Goal: Navigation & Orientation: Find specific page/section

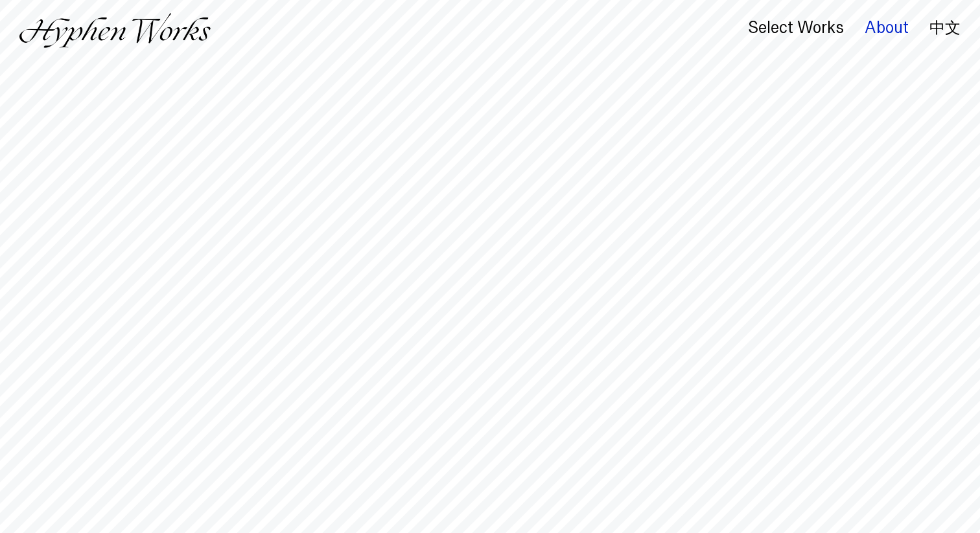
click at [888, 29] on div "About" at bounding box center [886, 28] width 44 height 18
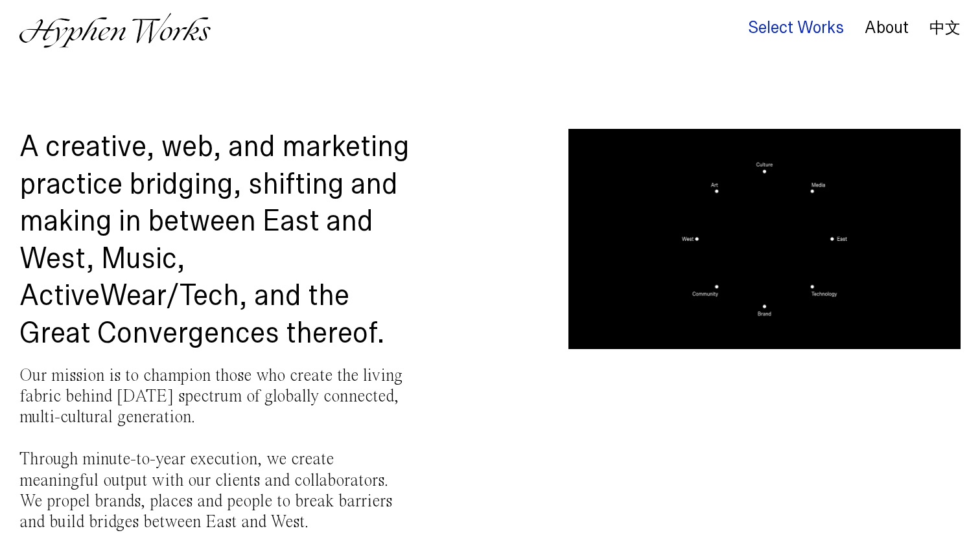
click at [805, 32] on div "Select Works" at bounding box center [796, 28] width 96 height 18
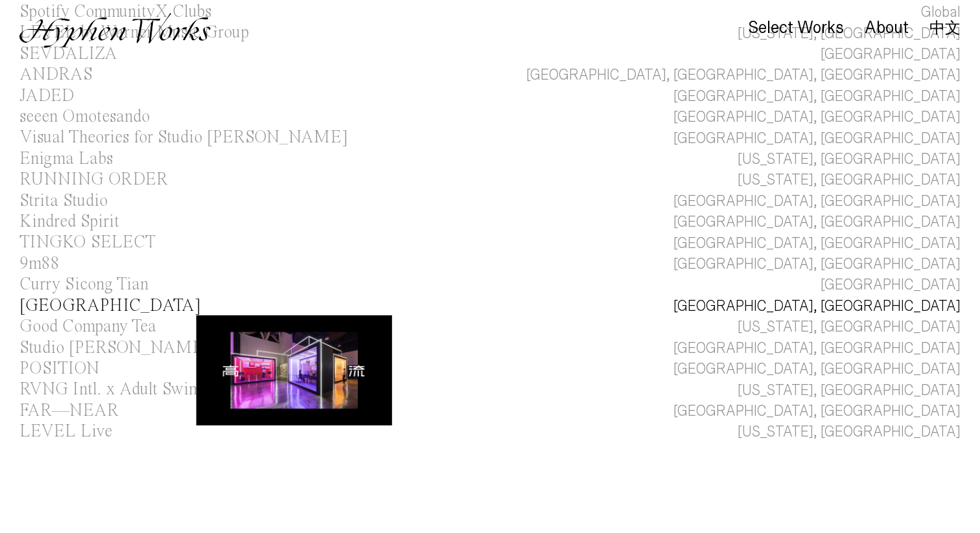
scroll to position [144, 0]
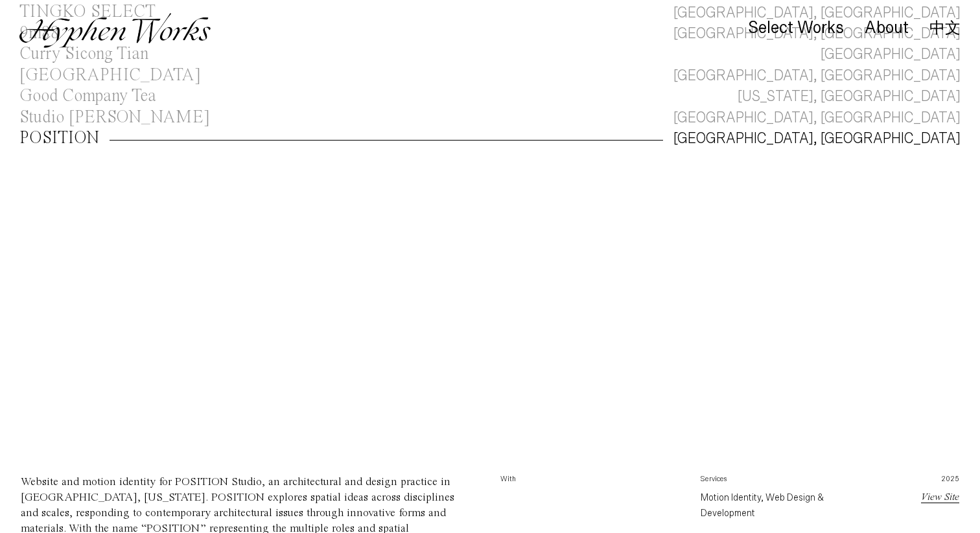
scroll to position [721, 0]
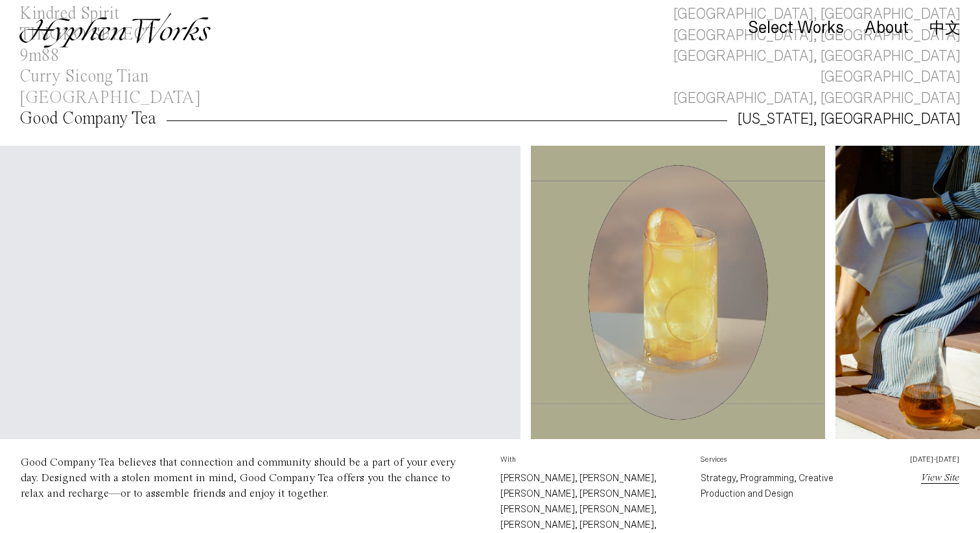
scroll to position [0, 2192]
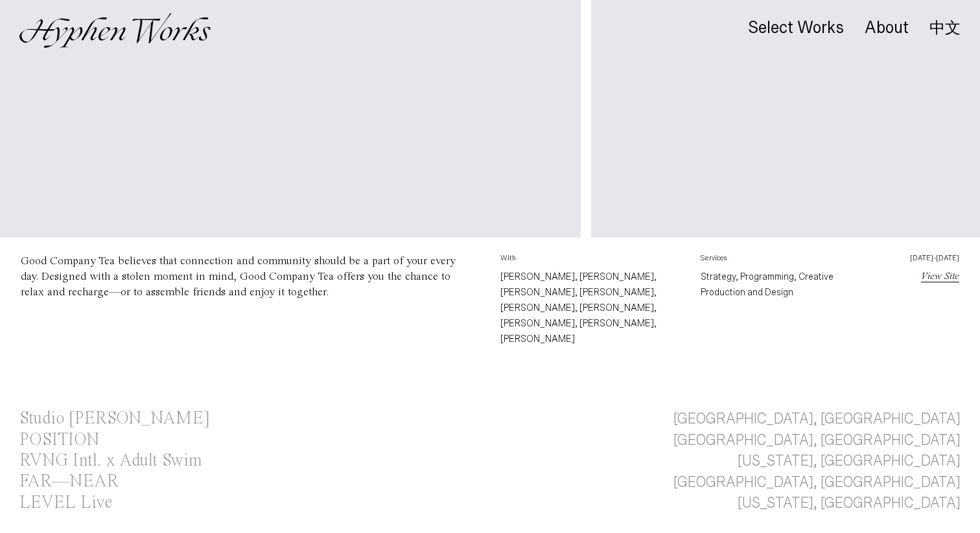
scroll to position [0, 1541]
